Goal: Information Seeking & Learning: Learn about a topic

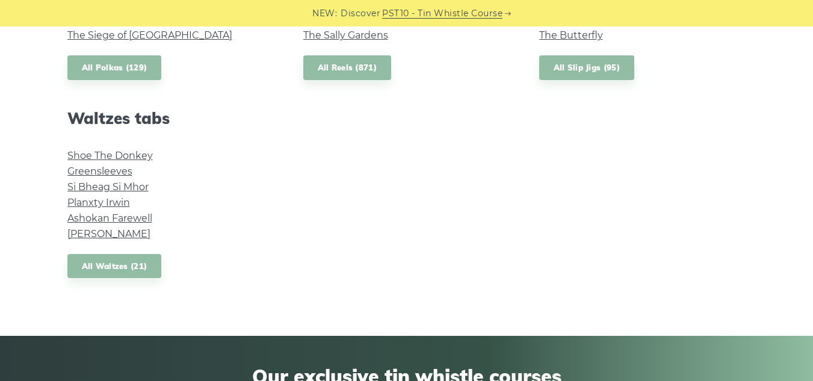
scroll to position [1007, 0]
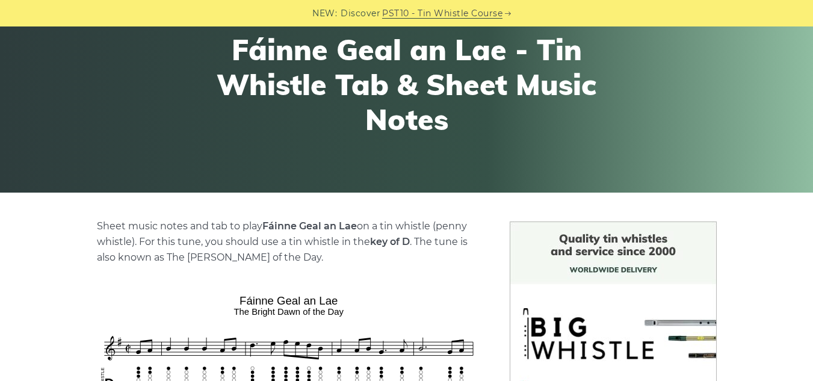
scroll to position [134, 0]
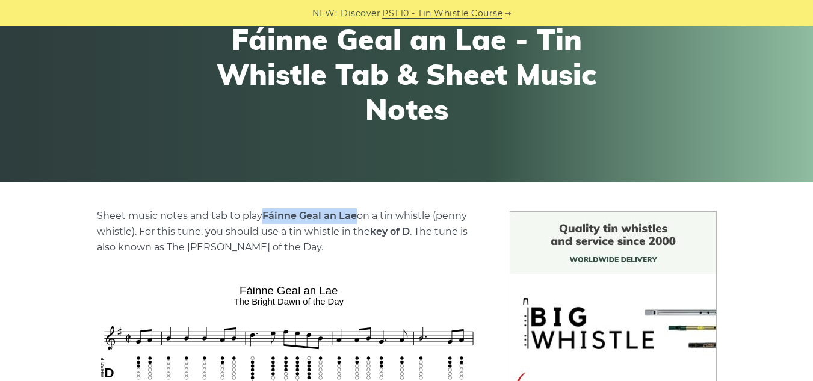
drag, startPoint x: 356, startPoint y: 215, endPoint x: 265, endPoint y: 210, distance: 90.4
click at [265, 210] on strong "Fáinne Geal an Lae" at bounding box center [309, 215] width 94 height 11
click at [244, 241] on p "Sheet music notes and tab to play Fáinne Geal an Lae on a tin whistle ([PERSON_…" at bounding box center [289, 231] width 384 height 47
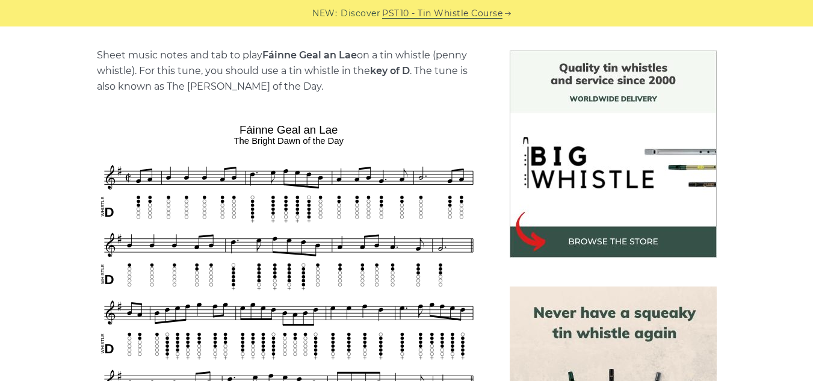
scroll to position [295, 0]
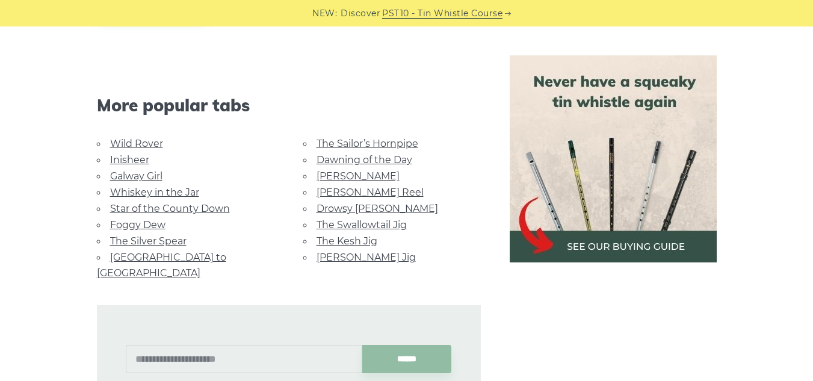
scroll to position [742, 0]
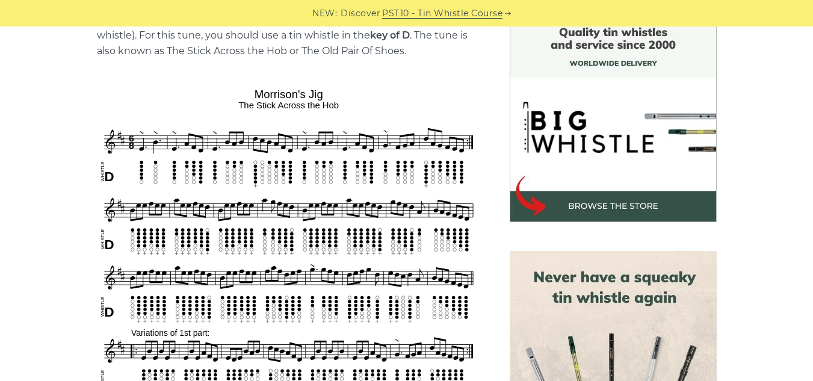
scroll to position [329, 0]
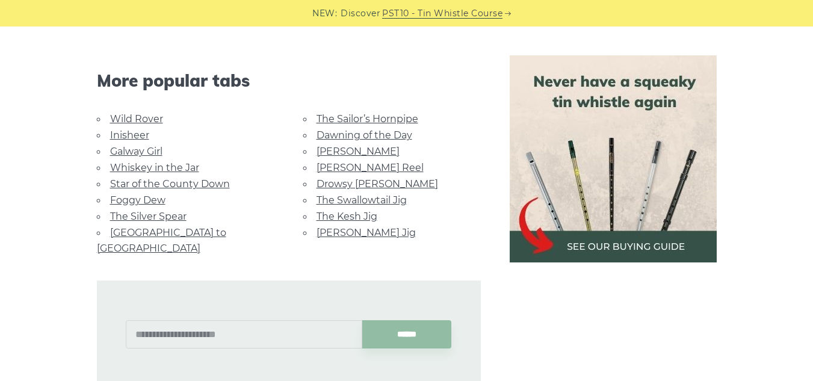
scroll to position [866, 0]
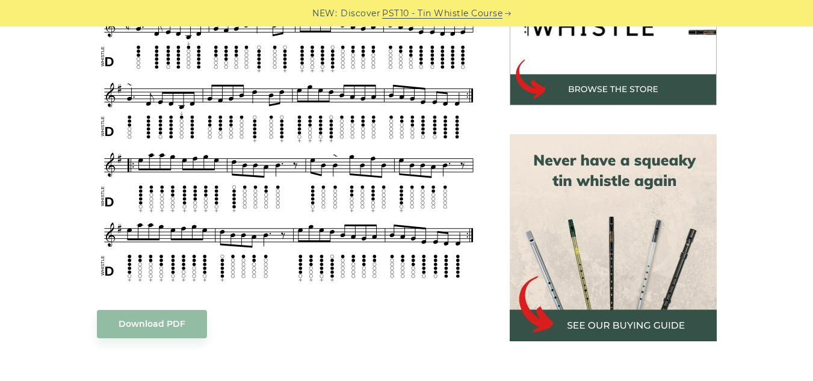
scroll to position [446, 0]
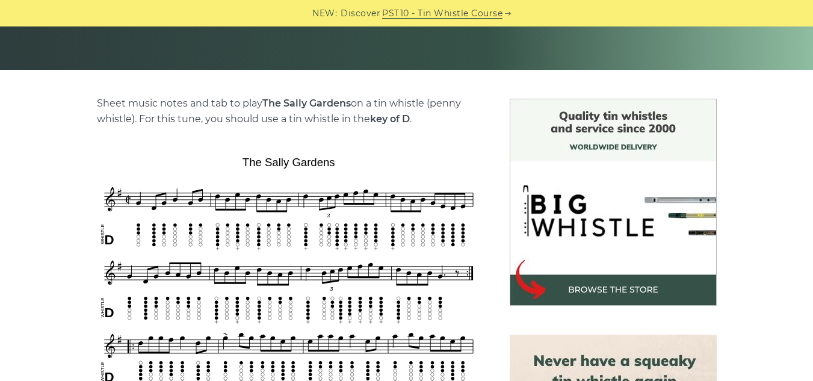
scroll to position [247, 0]
